Goal: Transaction & Acquisition: Purchase product/service

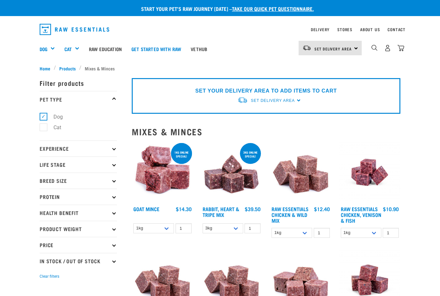
click at [386, 47] on img "dropdown navigation" at bounding box center [387, 48] width 7 height 7
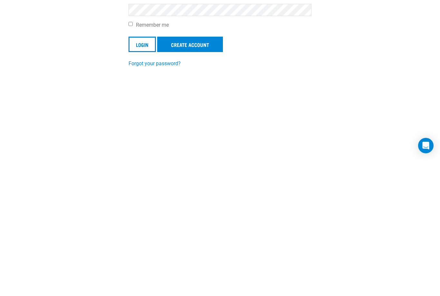
click at [140, 173] on input "Login" at bounding box center [141, 180] width 27 height 15
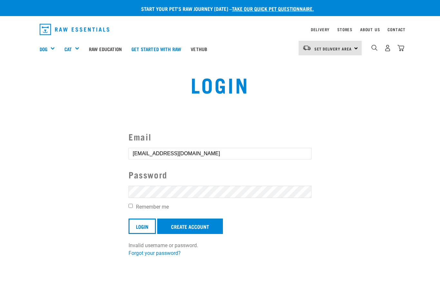
click at [20, 139] on div "Invalid username or password." at bounding box center [0, 148] width 39 height 50
click at [15, 136] on button "delete" at bounding box center [11, 133] width 6 height 6
click at [0, 153] on article "Invalid username or password." at bounding box center [0, 148] width 0 height 296
click at [144, 220] on input "Login" at bounding box center [141, 226] width 27 height 15
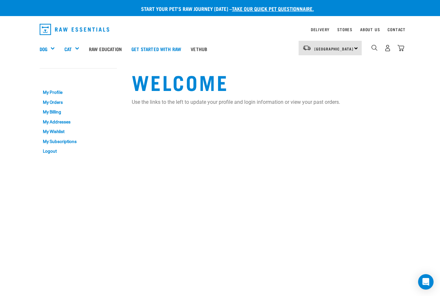
click at [59, 100] on link "My Orders" at bounding box center [78, 103] width 77 height 10
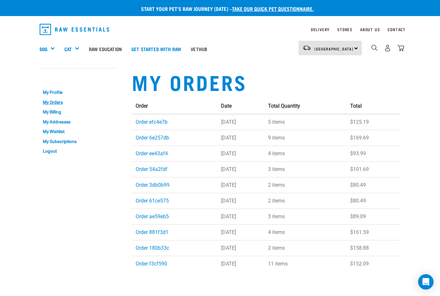
click at [152, 121] on link "Order efc4e7b" at bounding box center [152, 122] width 32 height 6
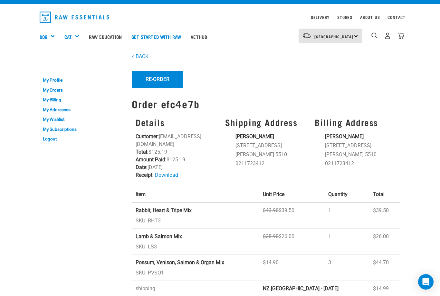
scroll to position [12, 0]
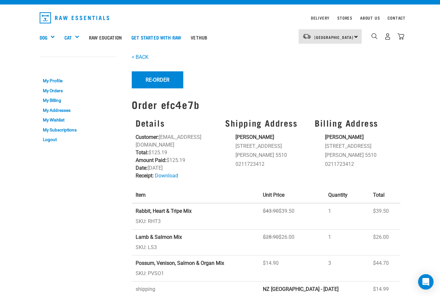
click at [0, 0] on div "Mixes & Minces" at bounding box center [0, 0] width 0 height 0
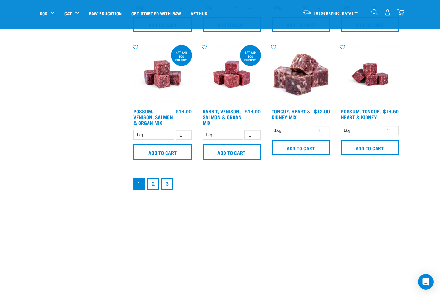
scroll to position [879, 0]
click at [369, 156] on input "Add to cart" at bounding box center [370, 147] width 58 height 15
click at [376, 155] on input "Add to cart" at bounding box center [370, 147] width 58 height 15
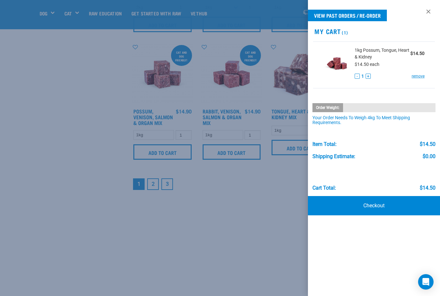
click at [259, 219] on div at bounding box center [220, 148] width 440 height 296
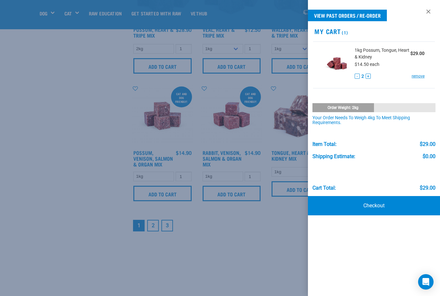
scroll to position [837, 0]
click at [255, 249] on div at bounding box center [220, 148] width 440 height 296
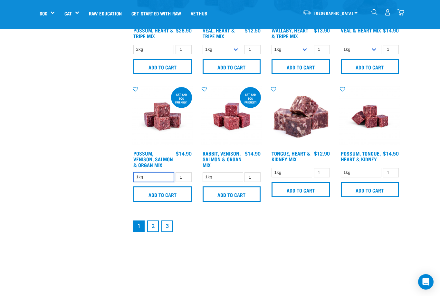
click at [155, 183] on select "1kg" at bounding box center [153, 178] width 41 height 10
click at [151, 202] on input "Add to cart" at bounding box center [162, 194] width 58 height 15
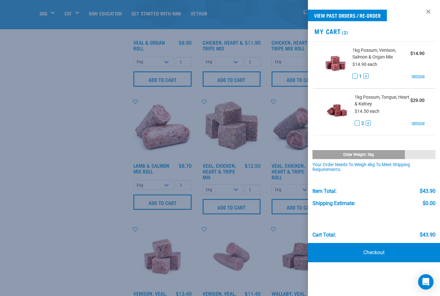
scroll to position [294, 0]
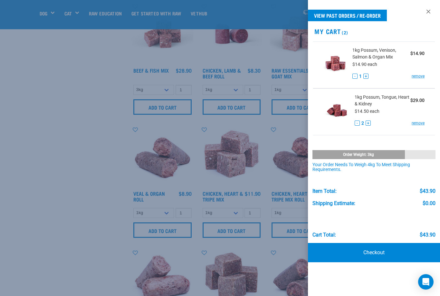
click at [424, 12] on link at bounding box center [428, 11] width 10 height 10
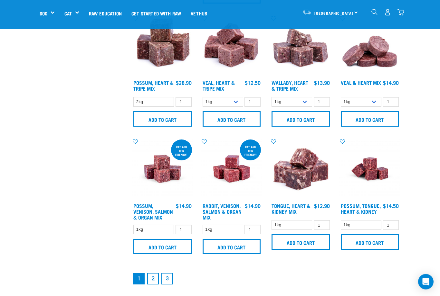
scroll to position [836, 0]
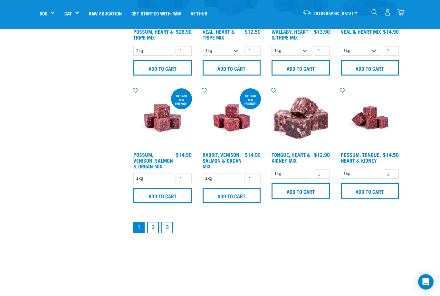
click at [172, 203] on input "Add to cart" at bounding box center [162, 195] width 58 height 15
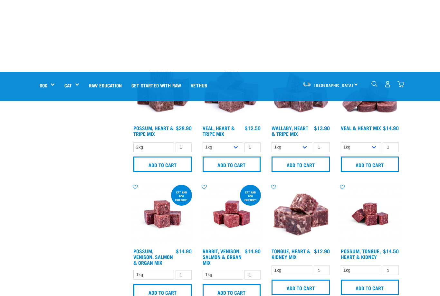
scroll to position [711, 0]
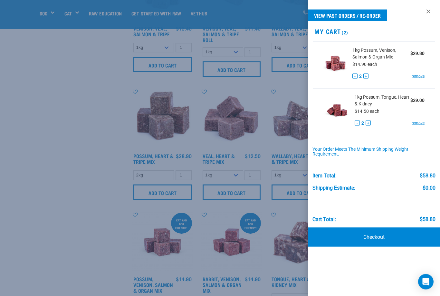
click at [209, 227] on div at bounding box center [220, 148] width 440 height 296
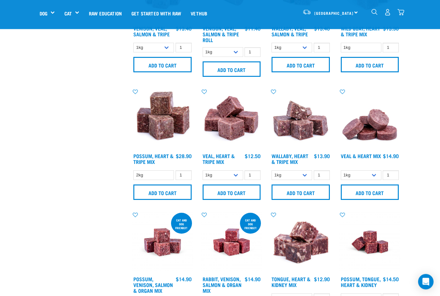
scroll to position [711, 0]
click at [305, 181] on select "1kg 3kg" at bounding box center [291, 176] width 41 height 10
select select "776"
click at [296, 200] on input "Add to cart" at bounding box center [300, 192] width 58 height 15
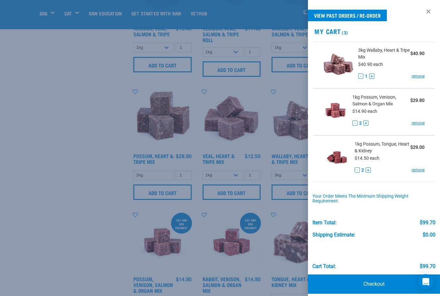
click at [367, 119] on div "1kg Possum, Venison, Salmon & Organ Mix $29.80 $14.90 each - 2 + remove" at bounding box center [385, 112] width 77 height 36
click at [418, 168] on link "remove" at bounding box center [417, 170] width 13 height 6
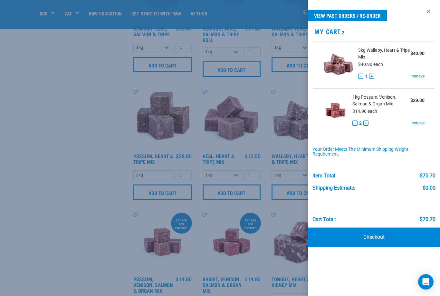
click at [366, 121] on button "+" at bounding box center [365, 123] width 5 height 5
click at [78, 13] on div at bounding box center [220, 148] width 440 height 296
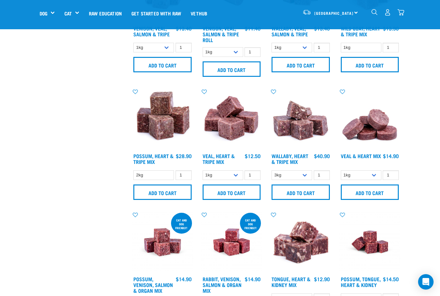
click at [47, 10] on link "Dog" at bounding box center [44, 13] width 8 height 7
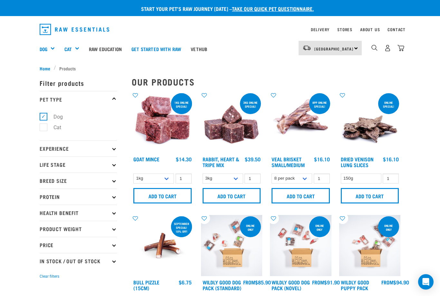
click at [368, 49] on div "4" at bounding box center [382, 49] width 42 height 26
click at [372, 48] on img "dropdown navigation" at bounding box center [374, 48] width 6 height 6
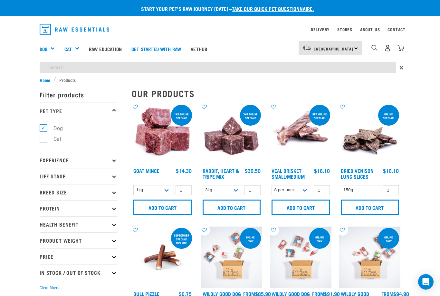
click at [62, 70] on input "search" at bounding box center [218, 68] width 356 height 12
click at [296, 96] on h2 "Our Products" at bounding box center [266, 94] width 268 height 10
click at [0, 0] on div "Shop All Dog" at bounding box center [0, 0] width 0 height 0
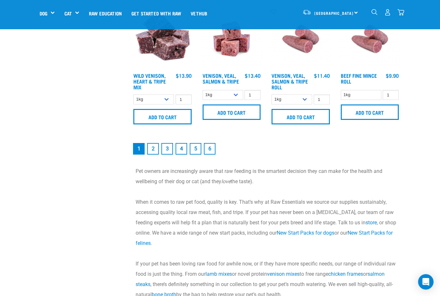
scroll to position [915, 0]
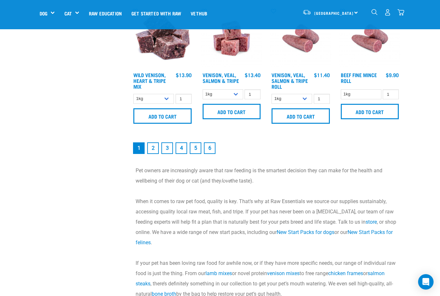
click at [154, 154] on link "2" at bounding box center [153, 149] width 12 height 12
click at [151, 154] on link "2" at bounding box center [153, 149] width 12 height 12
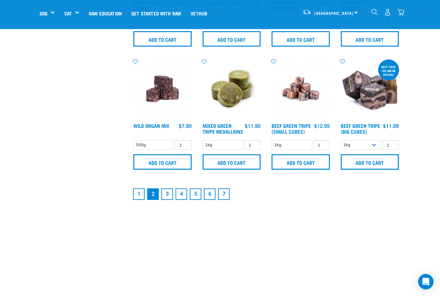
scroll to position [896, 0]
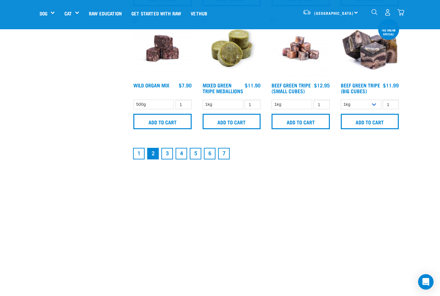
click at [164, 160] on link "3" at bounding box center [167, 154] width 12 height 12
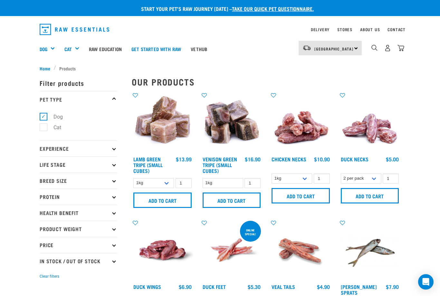
click at [373, 47] on img "dropdown navigation" at bounding box center [374, 48] width 6 height 6
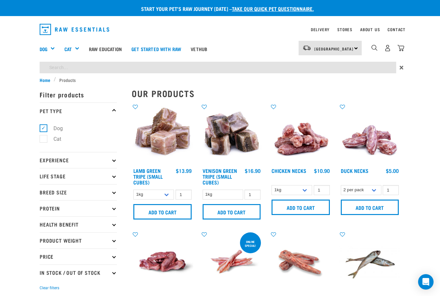
click at [75, 63] on input "search" at bounding box center [218, 68] width 356 height 12
type input "Frozen veal tails"
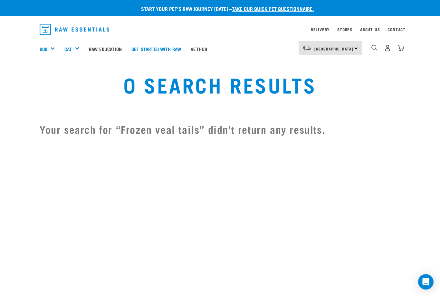
click at [0, 0] on div "Treats" at bounding box center [0, 0] width 0 height 0
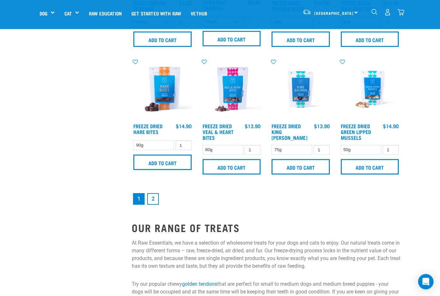
scroll to position [869, 0]
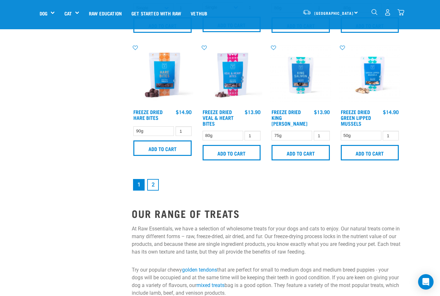
click at [152, 191] on link "2" at bounding box center [153, 185] width 12 height 12
click at [153, 179] on link "2" at bounding box center [153, 185] width 12 height 12
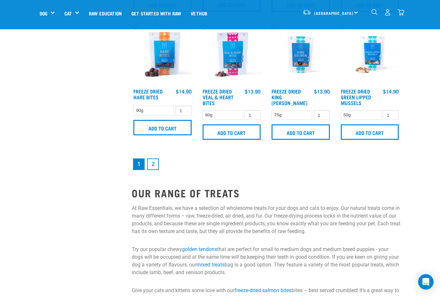
click at [154, 170] on link "2" at bounding box center [153, 165] width 12 height 12
click at [157, 169] on link "2" at bounding box center [153, 165] width 12 height 12
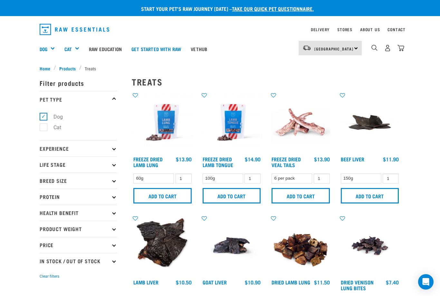
click at [0, 0] on div "Shop All Dog" at bounding box center [0, 0] width 0 height 0
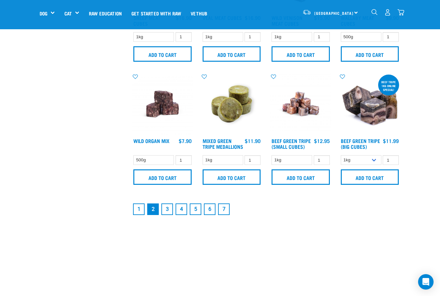
scroll to position [873, 0]
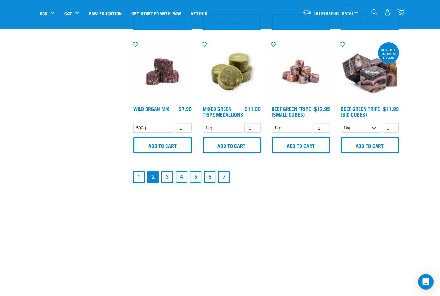
click at [166, 183] on link "3" at bounding box center [167, 178] width 12 height 12
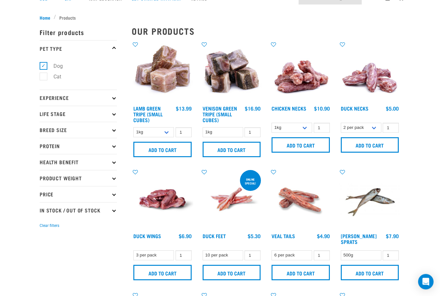
scroll to position [51, 0]
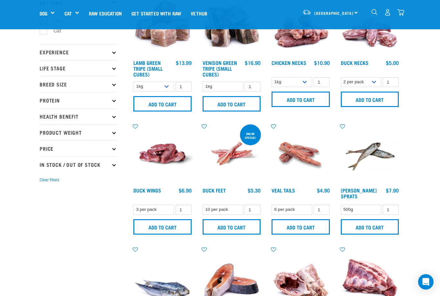
click at [296, 226] on input "Add to cart" at bounding box center [300, 227] width 58 height 15
click at [298, 230] on input "Add to cart" at bounding box center [300, 227] width 58 height 15
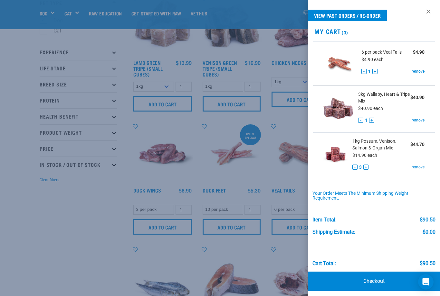
click at [374, 71] on button "+" at bounding box center [374, 71] width 5 height 5
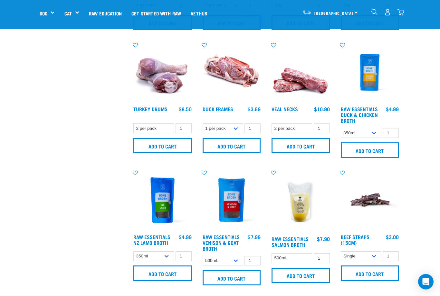
scroll to position [487, 0]
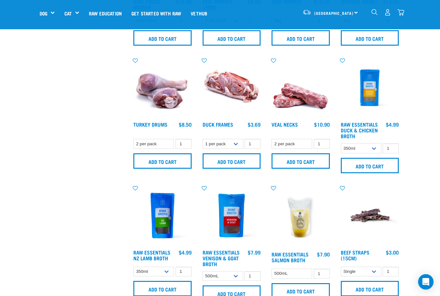
click at [402, 10] on img "dropdown navigation" at bounding box center [400, 12] width 7 height 7
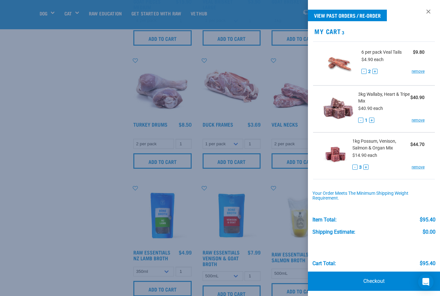
click at [370, 279] on link "Checkout" at bounding box center [374, 281] width 132 height 19
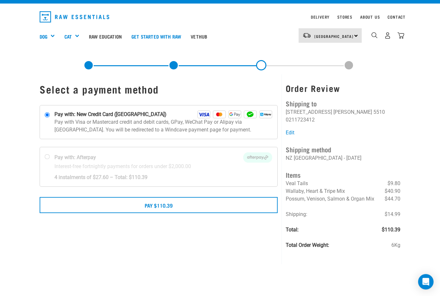
scroll to position [13, 0]
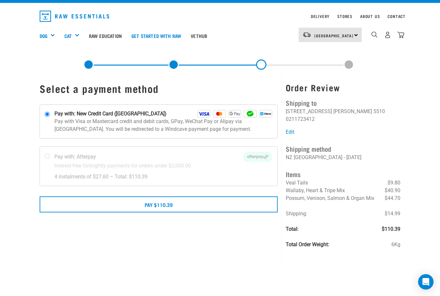
click at [176, 202] on button "Pay $110.39" at bounding box center [159, 205] width 238 height 16
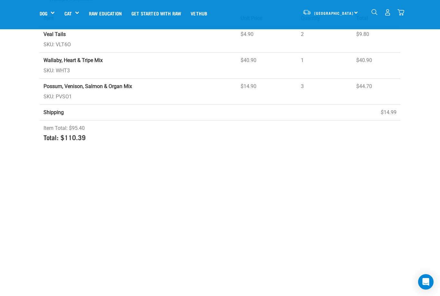
scroll to position [169, 0]
